Goal: Obtain resource: Download file/media

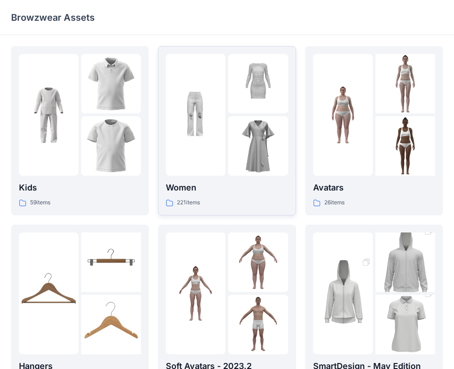
click at [185, 146] on div at bounding box center [196, 115] width 60 height 122
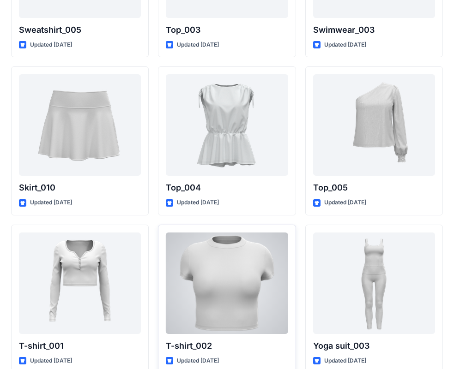
scroll to position [4741, 0]
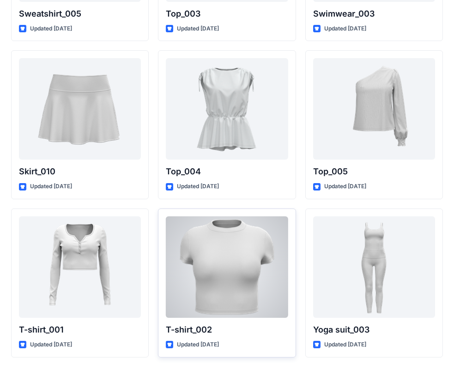
click at [240, 262] on div at bounding box center [227, 268] width 122 height 102
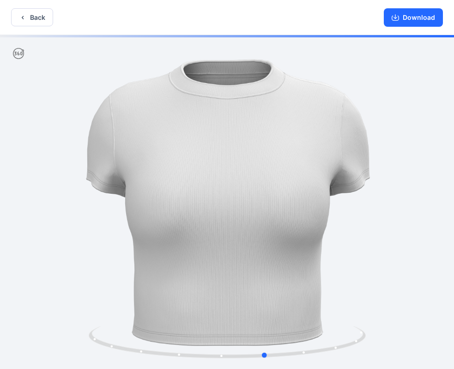
drag, startPoint x: 413, startPoint y: 210, endPoint x: 432, endPoint y: 205, distance: 19.8
click at [432, 205] on div at bounding box center [227, 203] width 454 height 336
click at [40, 16] on button "Back" at bounding box center [32, 17] width 42 height 18
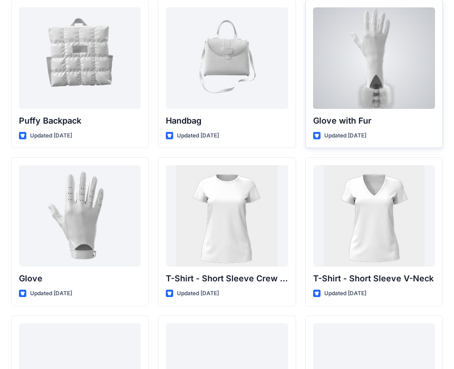
scroll to position [7179, 0]
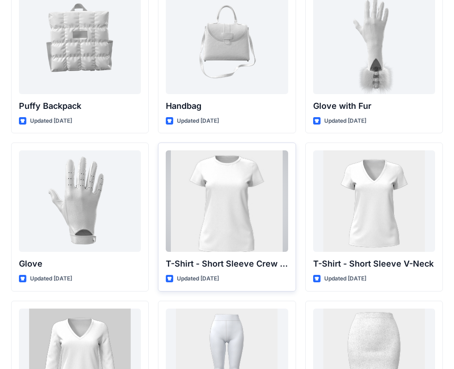
click at [248, 211] on div at bounding box center [227, 202] width 122 height 102
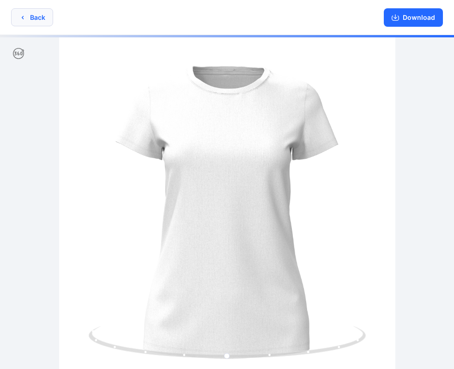
click at [34, 20] on button "Back" at bounding box center [32, 17] width 42 height 18
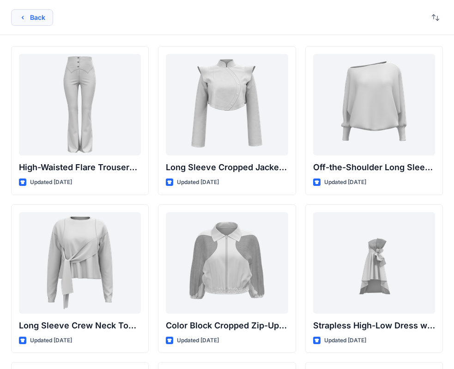
click at [32, 15] on button "Back" at bounding box center [32, 17] width 42 height 17
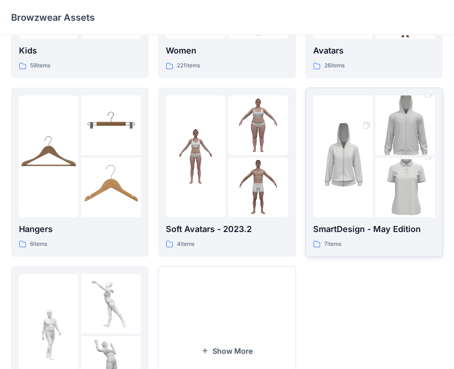
scroll to position [139, 0]
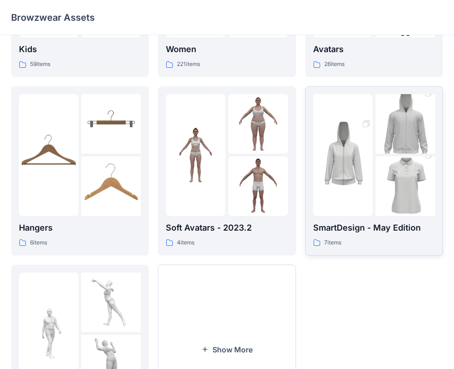
click at [378, 217] on div "SmartDesign - May Edition 7 items" at bounding box center [374, 171] width 122 height 154
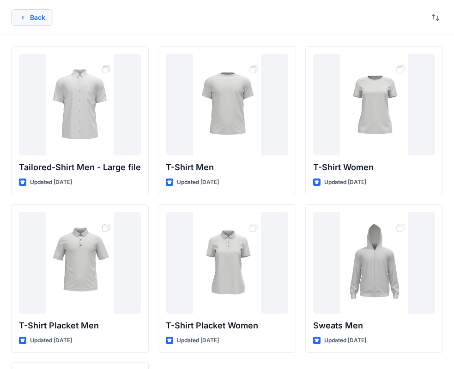
click at [40, 24] on button "Back" at bounding box center [32, 17] width 42 height 17
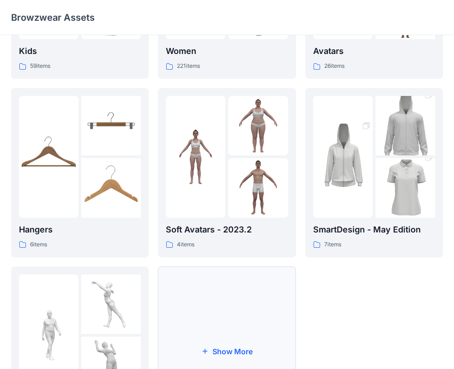
scroll to position [229, 0]
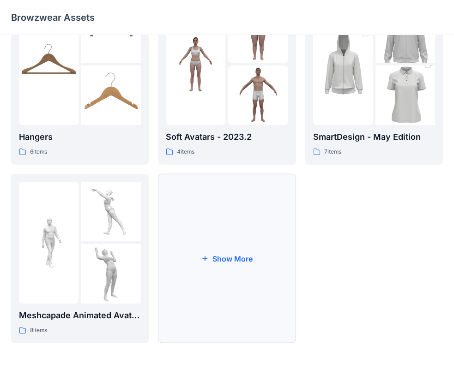
click at [249, 255] on button "Show More" at bounding box center [227, 258] width 138 height 169
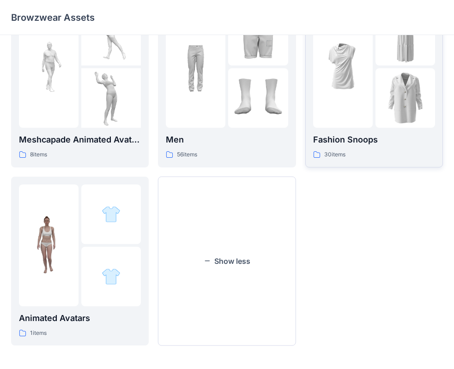
scroll to position [408, 0]
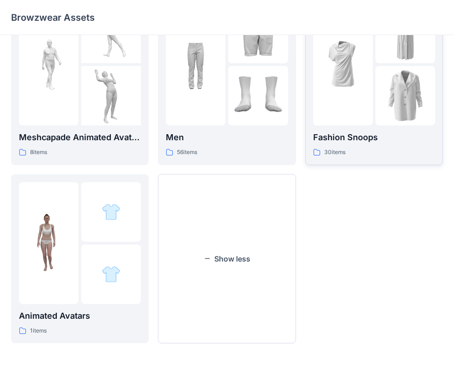
click at [362, 108] on div at bounding box center [343, 65] width 60 height 122
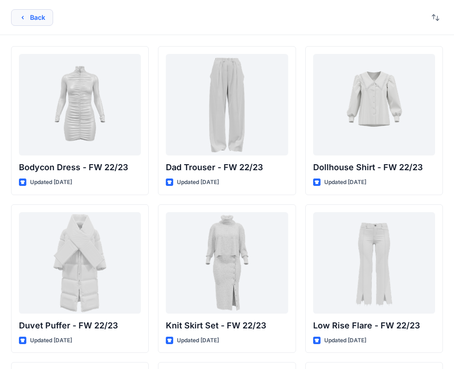
click at [40, 21] on button "Back" at bounding box center [32, 17] width 42 height 17
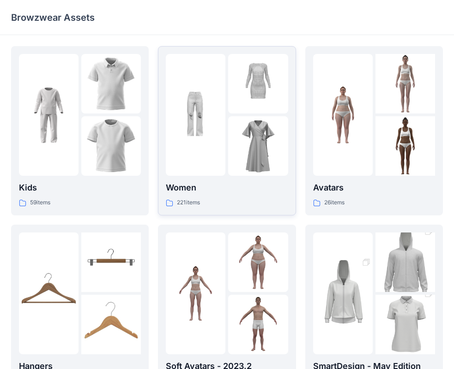
click at [251, 135] on img at bounding box center [258, 146] width 60 height 60
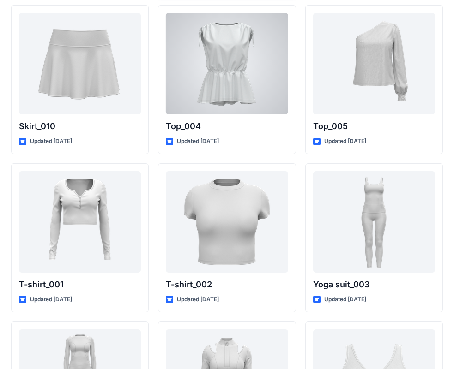
scroll to position [4802, 0]
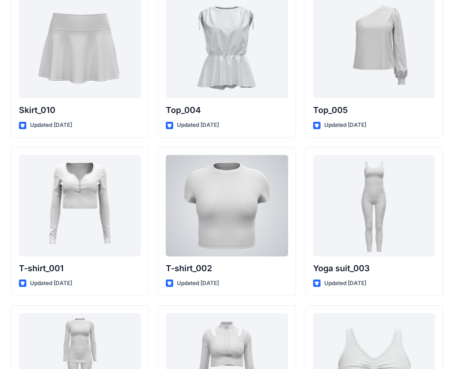
click at [225, 195] on div at bounding box center [227, 206] width 122 height 102
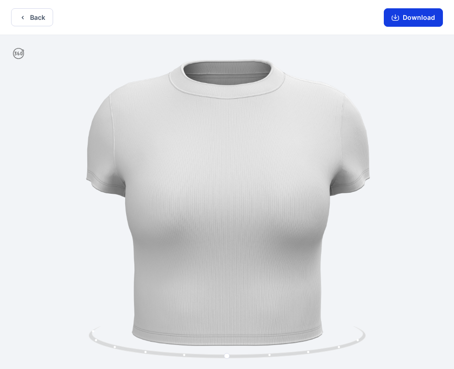
click at [421, 23] on button "Download" at bounding box center [413, 17] width 59 height 18
drag, startPoint x: 378, startPoint y: 215, endPoint x: 640, endPoint y: 183, distance: 263.2
click at [454, 183] on html "Back Download Version History" at bounding box center [227, 185] width 454 height 371
